Goal: Obtain resource: Obtain resource

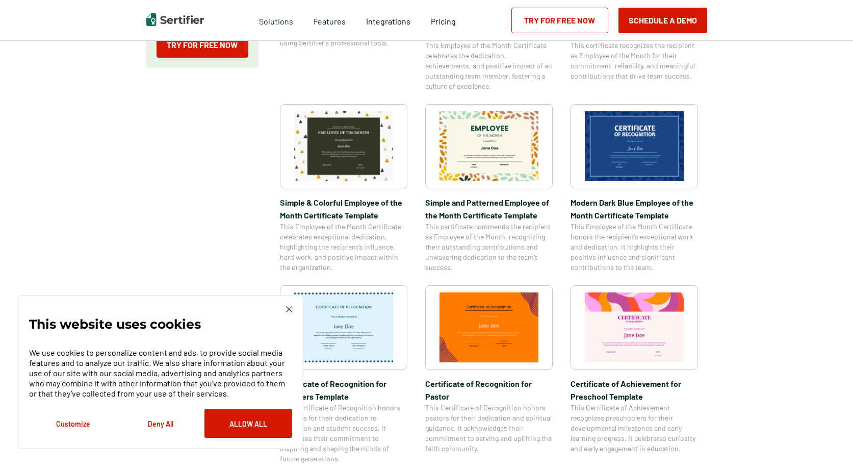
scroll to position [306, 0]
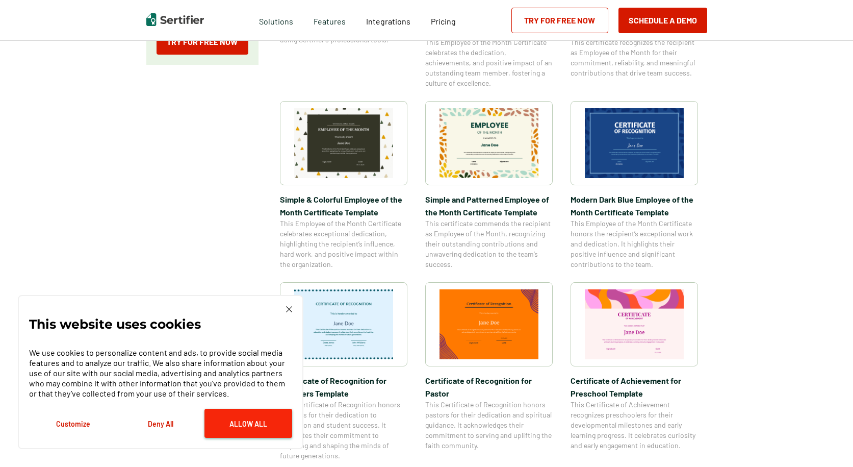
click at [253, 422] on button "Allow All" at bounding box center [249, 423] width 88 height 29
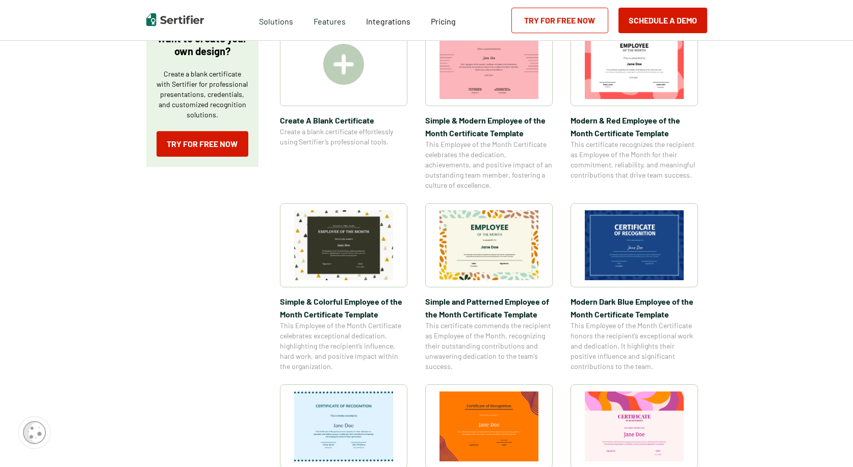
scroll to position [153, 0]
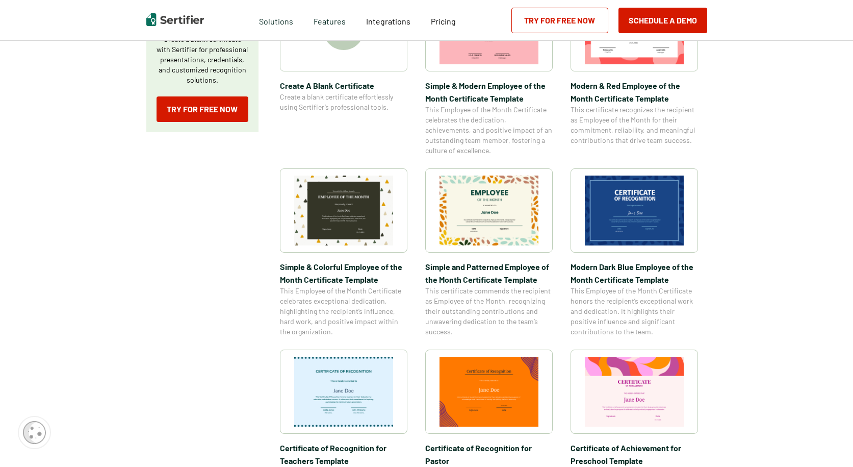
scroll to position [306, 0]
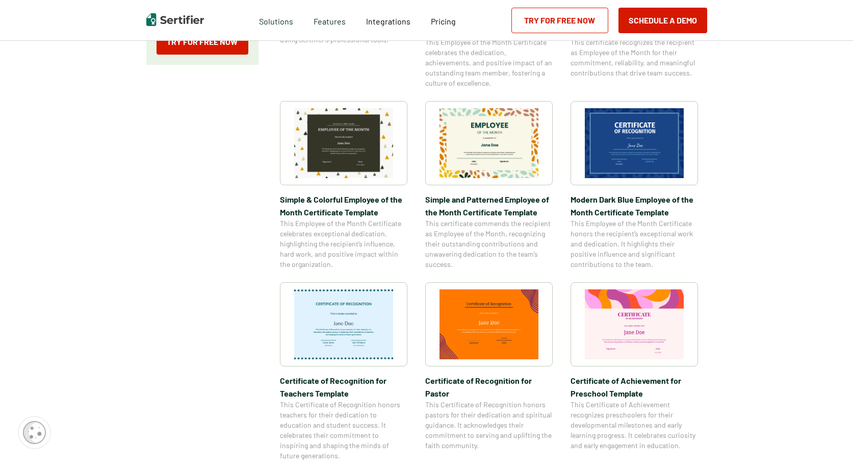
click at [333, 156] on img at bounding box center [343, 143] width 99 height 70
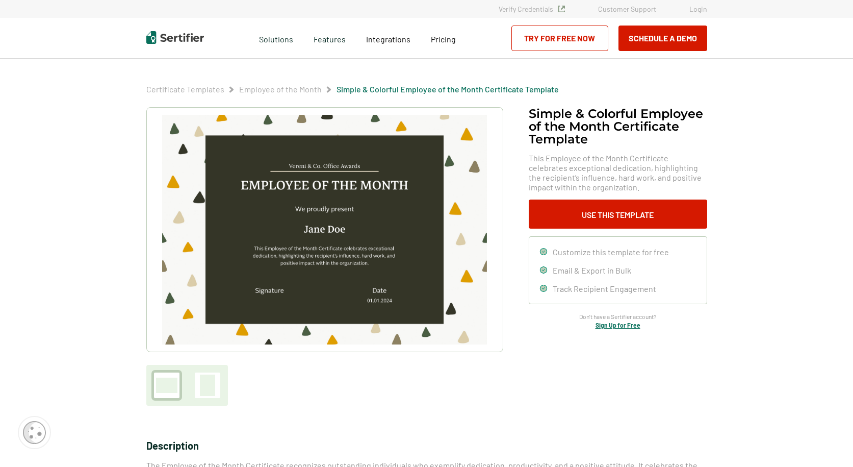
click at [319, 234] on img at bounding box center [324, 230] width 324 height 230
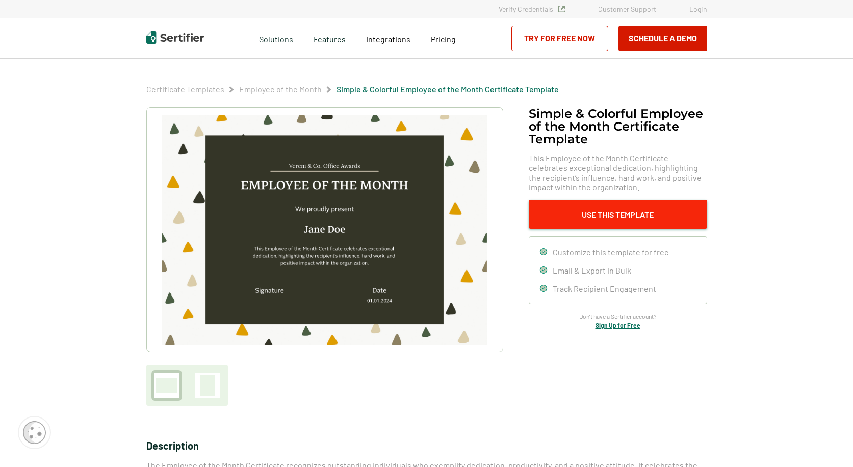
click at [608, 212] on button "Use This Template" at bounding box center [618, 213] width 179 height 29
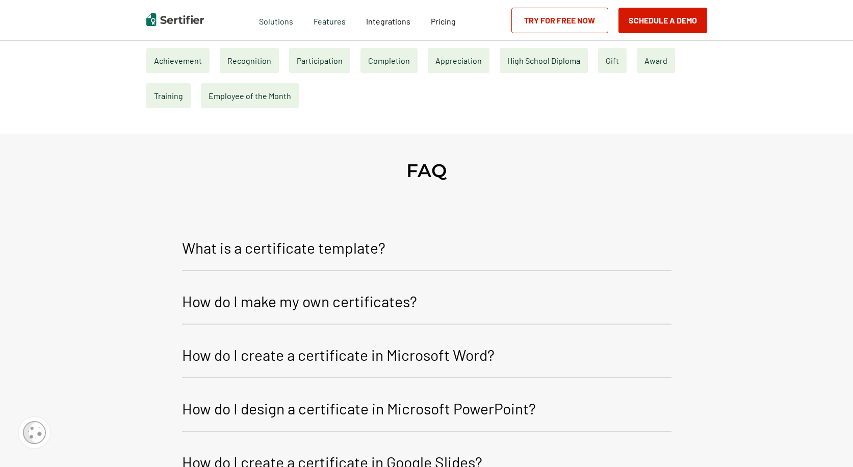
scroll to position [561, 0]
